Goal: Information Seeking & Learning: Find specific fact

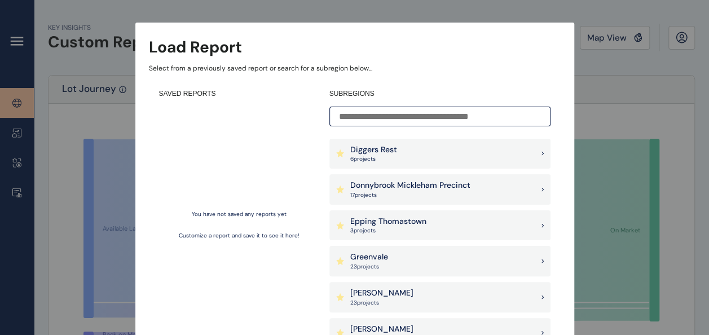
scroll to position [286, 0]
click at [451, 185] on p "Donnybrook Mickleham Precinct" at bounding box center [410, 184] width 120 height 11
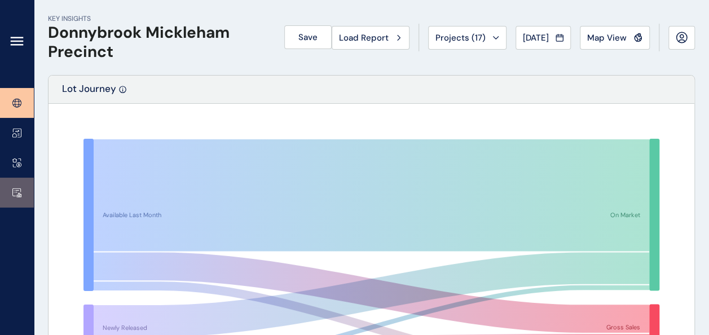
click at [21, 188] on link at bounding box center [17, 193] width 34 height 30
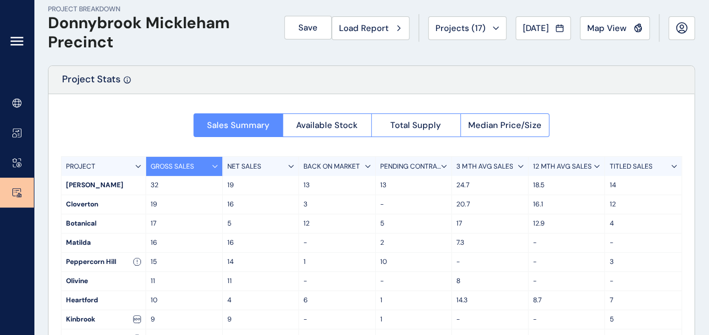
scroll to position [7, 0]
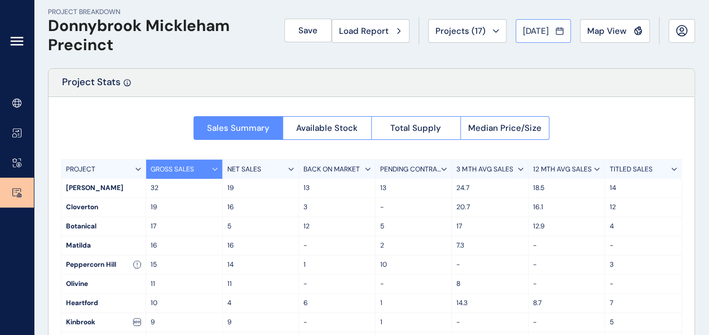
click at [571, 26] on button "Jul 2025" at bounding box center [543, 31] width 55 height 24
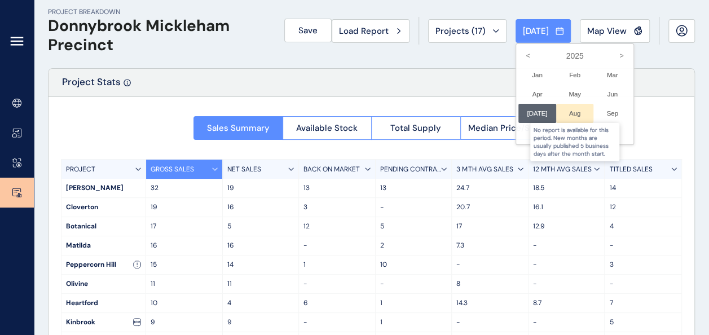
click at [573, 117] on div at bounding box center [575, 113] width 38 height 19
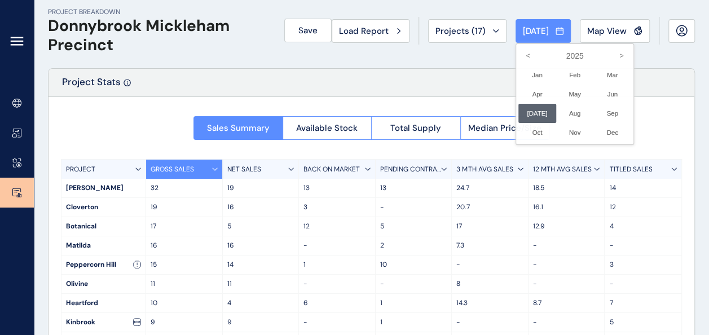
drag, startPoint x: 387, startPoint y: 58, endPoint x: 344, endPoint y: 68, distance: 44.6
click at [344, 68] on div at bounding box center [354, 167] width 709 height 335
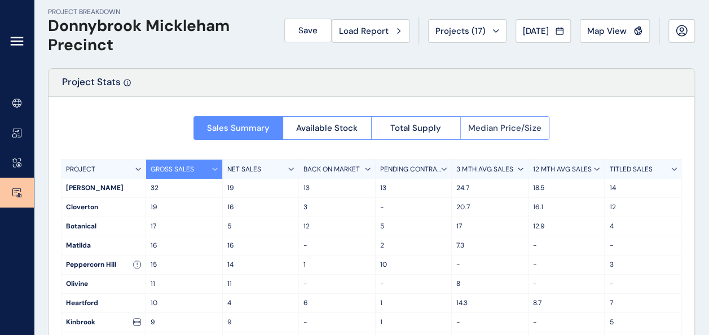
click at [475, 119] on button "Median Price/Size" at bounding box center [506, 128] width 90 height 24
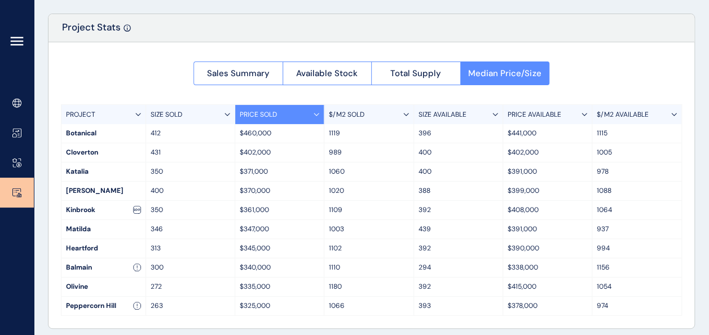
scroll to position [68, 0]
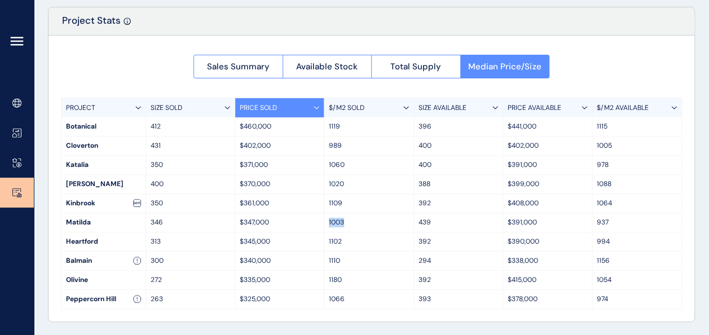
drag, startPoint x: 322, startPoint y: 218, endPoint x: 353, endPoint y: 218, distance: 30.5
click at [353, 218] on div "Matilda 346 $347,000 1003 439 $391,000 937" at bounding box center [372, 222] width 620 height 19
drag, startPoint x: 353, startPoint y: 218, endPoint x: 325, endPoint y: 141, distance: 82.6
drag, startPoint x: 325, startPoint y: 141, endPoint x: 310, endPoint y: 147, distance: 16.5
click at [310, 147] on p "$402,000" at bounding box center [280, 146] width 80 height 10
